Goal: Book appointment/travel/reservation

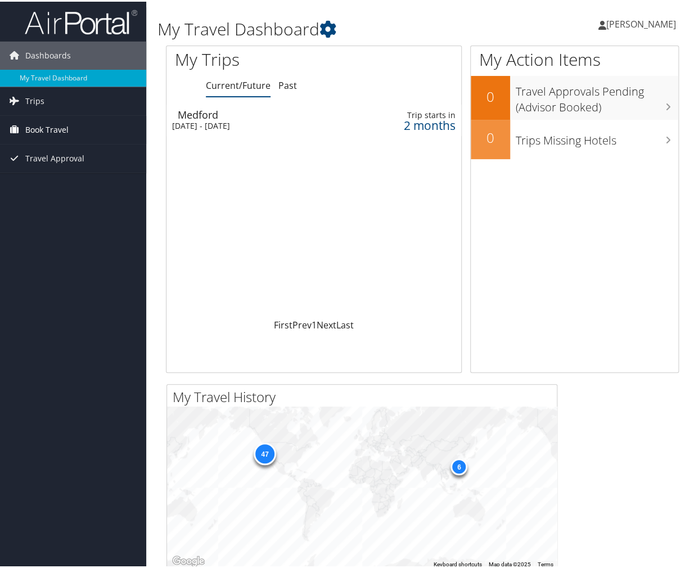
click at [39, 123] on span "Book Travel" at bounding box center [46, 128] width 43 height 28
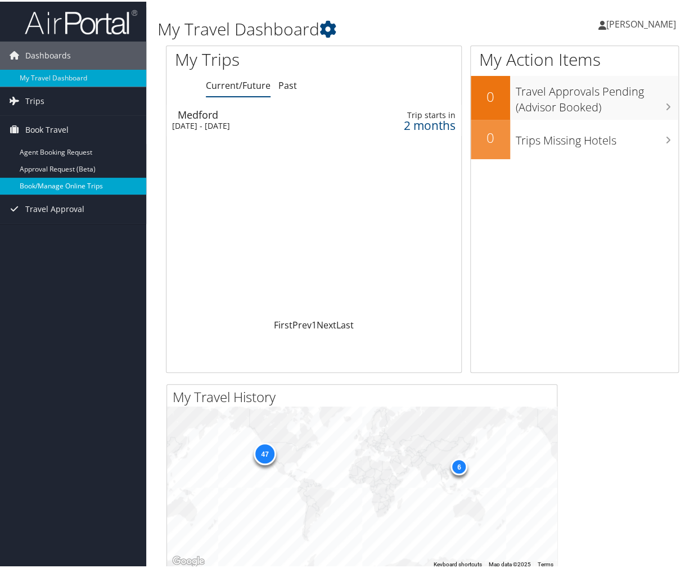
click at [48, 183] on link "Book/Manage Online Trips" at bounding box center [73, 184] width 146 height 17
